Goal: Transaction & Acquisition: Purchase product/service

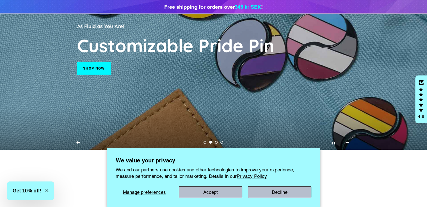
scroll to position [84, 0]
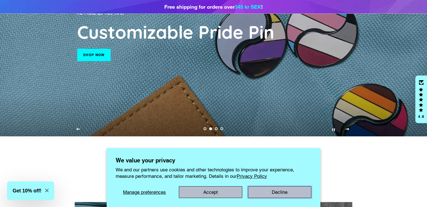
click at [268, 193] on button "Decline" at bounding box center [279, 192] width 63 height 12
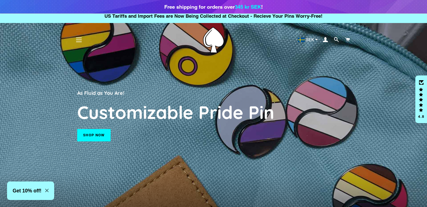
scroll to position [0, 0]
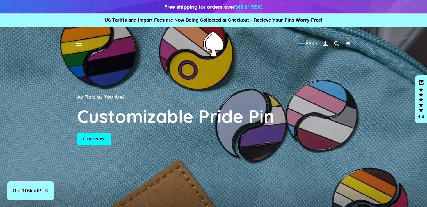
click at [100, 137] on link "Shop now" at bounding box center [93, 139] width 33 height 12
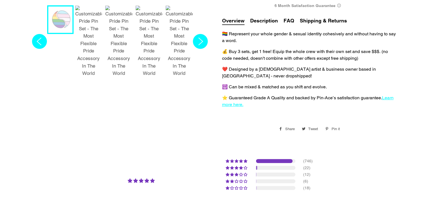
scroll to position [264, 0]
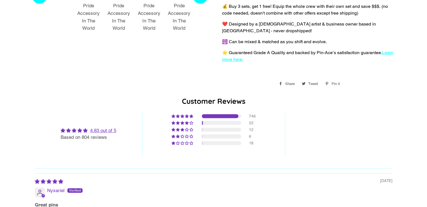
select select "**********"
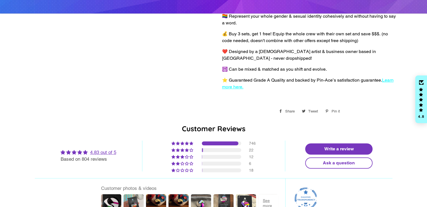
scroll to position [369, 0]
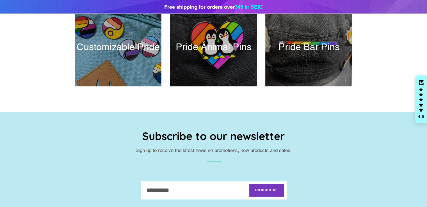
scroll to position [279, 0]
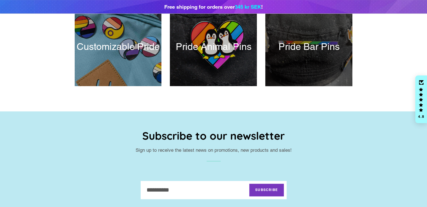
click at [340, 45] on div at bounding box center [309, 46] width 90 height 81
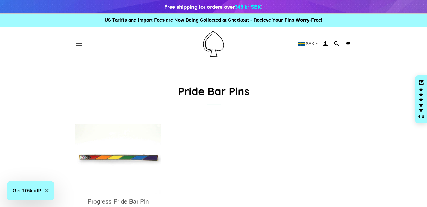
click at [75, 42] on button "Site navigation" at bounding box center [79, 44] width 14 height 14
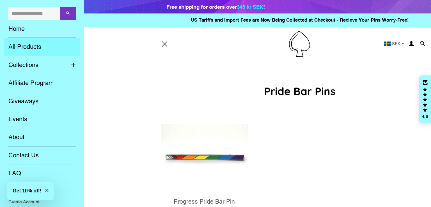
click at [44, 47] on link "All Products" at bounding box center [42, 47] width 76 height 18
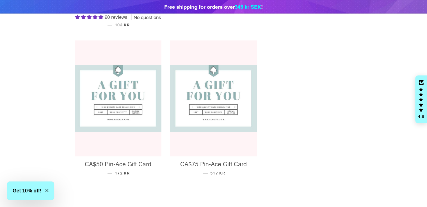
scroll to position [671, 0]
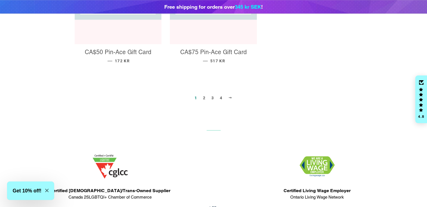
click at [230, 96] on span at bounding box center [230, 98] width 4 height 4
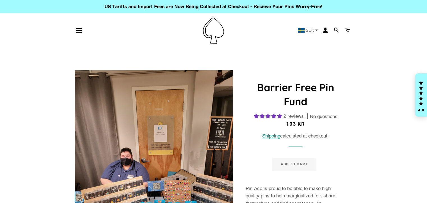
select select "**********"
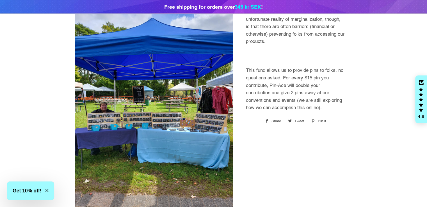
scroll to position [293, 0]
drag, startPoint x: 287, startPoint y: 71, endPoint x: 287, endPoint y: 78, distance: 7.3
click at [287, 78] on p "This fund allows us to provide pins to folks, no questions asked. For every $15…" at bounding box center [296, 89] width 100 height 45
click at [294, 79] on p "This fund allows us to provide pins to folks, no questions asked. For every $15…" at bounding box center [296, 89] width 100 height 45
drag, startPoint x: 282, startPoint y: 69, endPoint x: 269, endPoint y: 81, distance: 16.9
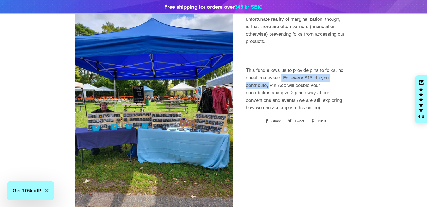
click at [269, 81] on p "This fund allows us to provide pins to folks, no questions asked. For every $15…" at bounding box center [296, 89] width 100 height 45
click at [271, 81] on p "This fund allows us to provide pins to folks, no questions asked. For every $15…" at bounding box center [296, 89] width 100 height 45
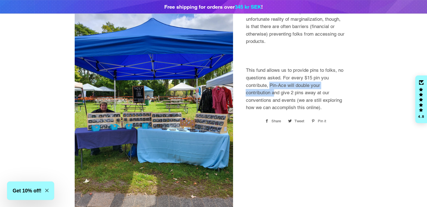
drag, startPoint x: 269, startPoint y: 74, endPoint x: 273, endPoint y: 88, distance: 14.4
click at [273, 88] on p "This fund allows us to provide pins to folks, no questions asked. For every $15…" at bounding box center [296, 89] width 100 height 45
click at [280, 88] on p "This fund allows us to provide pins to folks, no questions asked. For every $15…" at bounding box center [296, 89] width 100 height 45
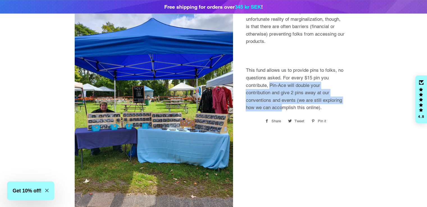
drag, startPoint x: 269, startPoint y: 77, endPoint x: 282, endPoint y: 97, distance: 24.5
click at [282, 97] on p "This fund allows us to provide pins to folks, no questions asked. For every $15…" at bounding box center [296, 89] width 100 height 45
click at [145, 118] on img at bounding box center [154, 112] width 159 height 212
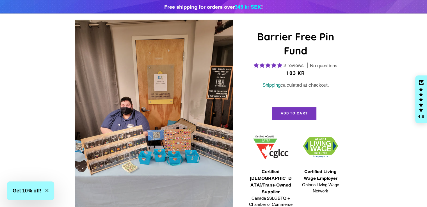
scroll to position [62, 0]
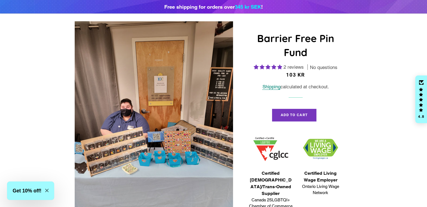
click at [136, 139] on img at bounding box center [154, 127] width 159 height 212
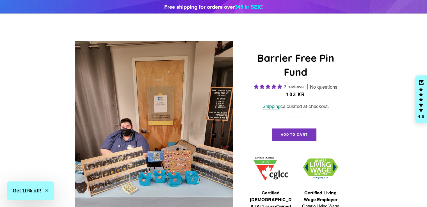
scroll to position [43, 0]
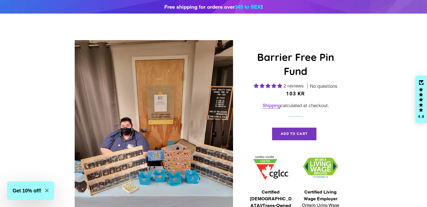
click at [271, 104] on link "Shipping" at bounding box center [271, 106] width 18 height 6
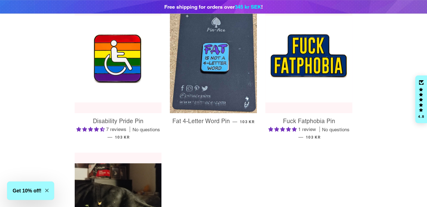
scroll to position [456, 0]
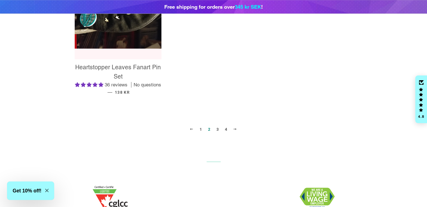
scroll to position [678, 0]
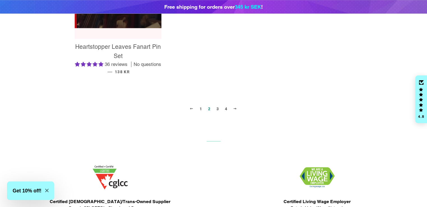
click at [219, 107] on link "3" at bounding box center [217, 109] width 7 height 8
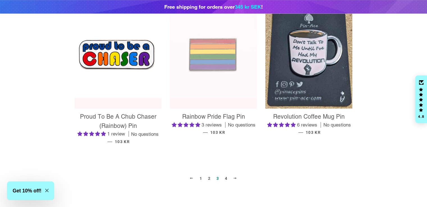
scroll to position [585, 0]
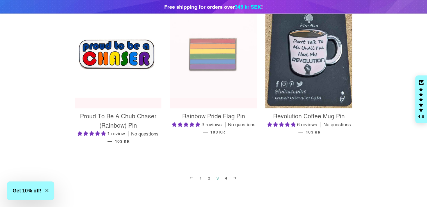
click at [226, 178] on link "4" at bounding box center [226, 178] width 7 height 8
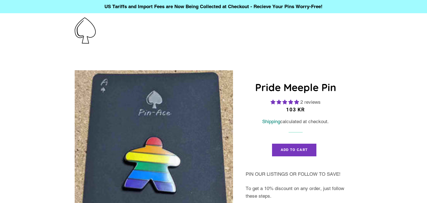
select select "**********"
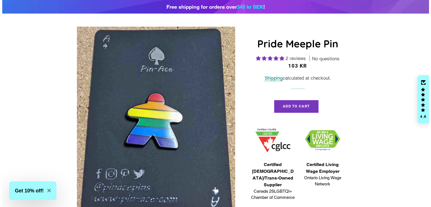
scroll to position [59, 0]
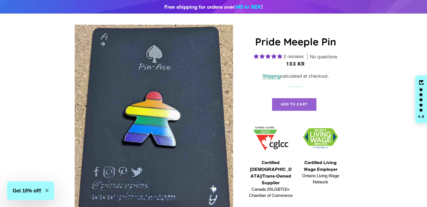
click at [297, 99] on button "Add to Cart" at bounding box center [294, 104] width 44 height 12
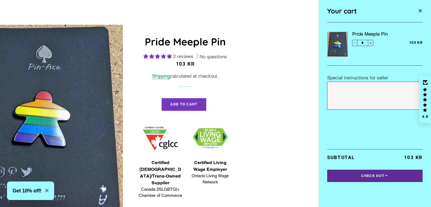
click at [350, 176] on button "Check Out" at bounding box center [374, 176] width 95 height 12
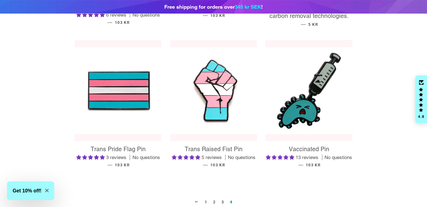
scroll to position [226, 0]
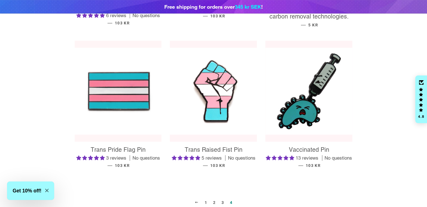
click at [144, 100] on img at bounding box center [118, 91] width 87 height 87
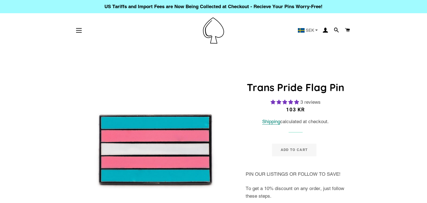
select select "**********"
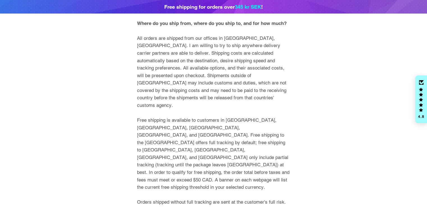
scroll to position [84, 0]
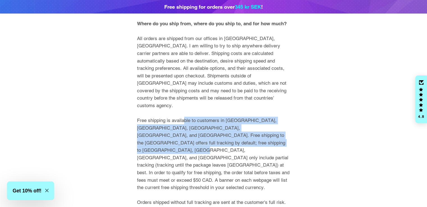
drag, startPoint x: 180, startPoint y: 105, endPoint x: 207, endPoint y: 127, distance: 34.6
click at [207, 127] on p "Where do you ship from, where do you ship to, and for how much? All orders are …" at bounding box center [213, 124] width 153 height 209
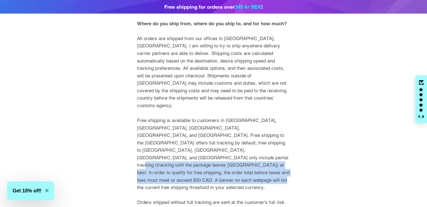
drag, startPoint x: 212, startPoint y: 135, endPoint x: 213, endPoint y: 155, distance: 20.2
click at [213, 155] on p "Where do you ship from, where do you ship to, and for how much? All orders are …" at bounding box center [213, 124] width 153 height 209
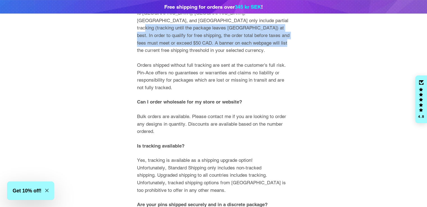
scroll to position [231, 0]
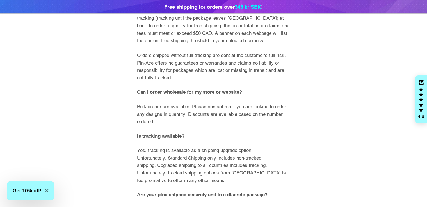
click at [203, 104] on div "Where do you ship from, where do you ship to, and for how much? All orders are …" at bounding box center [213, 76] width 153 height 406
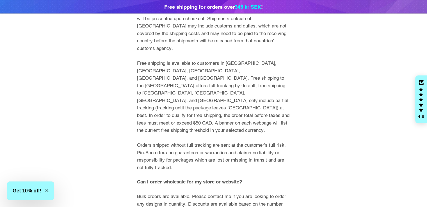
scroll to position [143, 0]
